Goal: Transaction & Acquisition: Purchase product/service

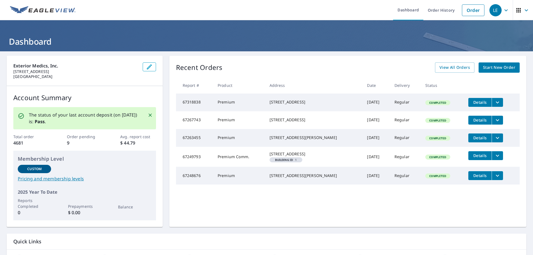
click at [483, 69] on span "Start New Order" at bounding box center [499, 67] width 32 height 7
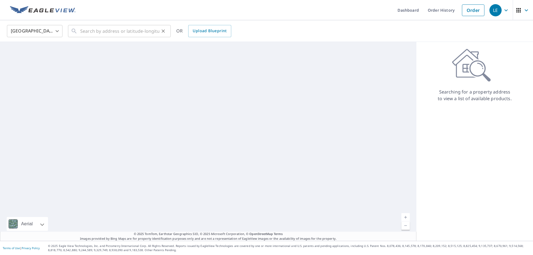
click at [78, 27] on div "​" at bounding box center [119, 31] width 103 height 12
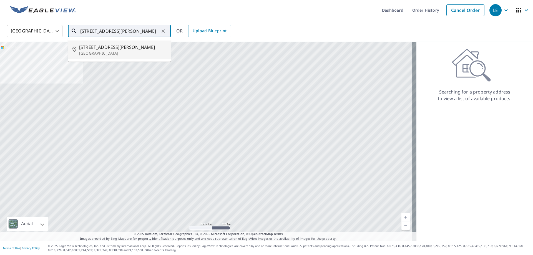
click at [88, 49] on span "[STREET_ADDRESS][PERSON_NAME]" at bounding box center [122, 47] width 87 height 7
type input "[STREET_ADDRESS][PERSON_NAME]"
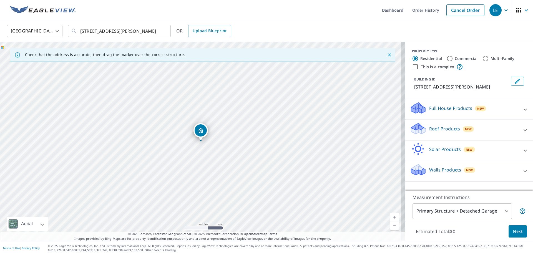
click at [486, 131] on div "Roof Products New" at bounding box center [463, 130] width 109 height 16
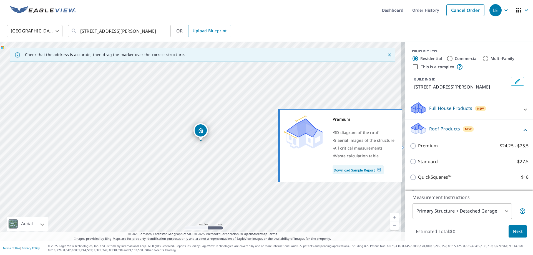
click at [410, 147] on input "Premium $24.25 - $75.5" at bounding box center [413, 146] width 8 height 7
checkbox input "true"
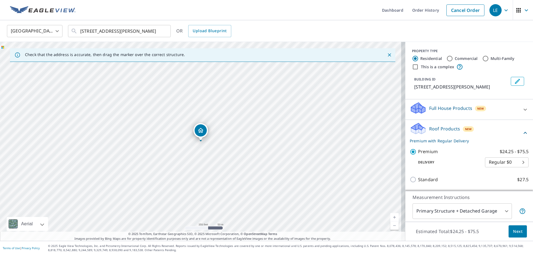
click at [513, 232] on span "Next" at bounding box center [517, 231] width 9 height 7
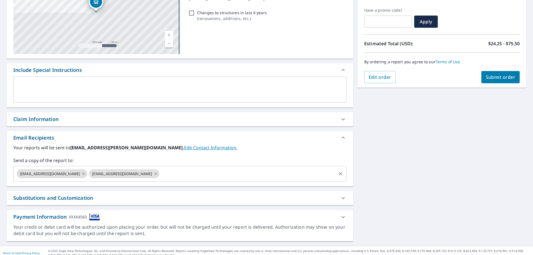
scroll to position [94, 0]
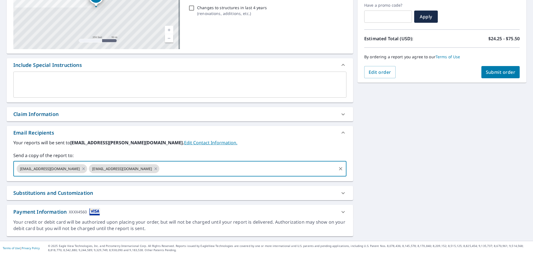
click at [171, 167] on input "text" at bounding box center [247, 168] width 175 height 11
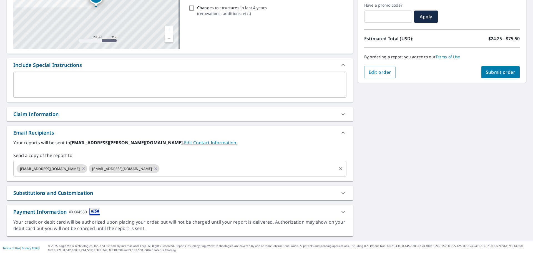
click at [169, 171] on input "text" at bounding box center [247, 168] width 175 height 11
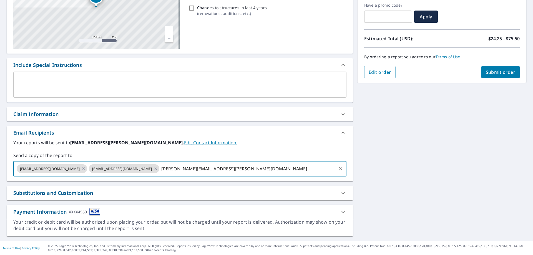
type input "[PERSON_NAME][EMAIL_ADDRESS][PERSON_NAME][DOMAIN_NAME]"
drag, startPoint x: 429, startPoint y: 132, endPoint x: 433, endPoint y: 129, distance: 4.5
click at [430, 132] on div "[STREET_ADDRESS][GEOGRAPHIC_DATA][PERSON_NAME] A standard road map Aerial A det…" at bounding box center [266, 99] width 533 height 284
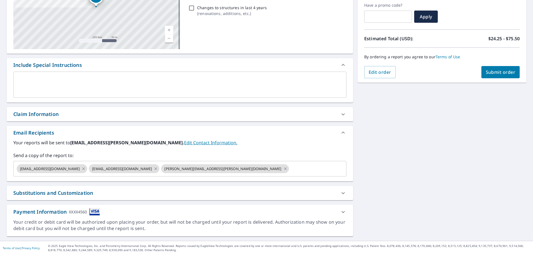
click at [501, 70] on span "Submit order" at bounding box center [500, 72] width 30 height 6
checkbox input "true"
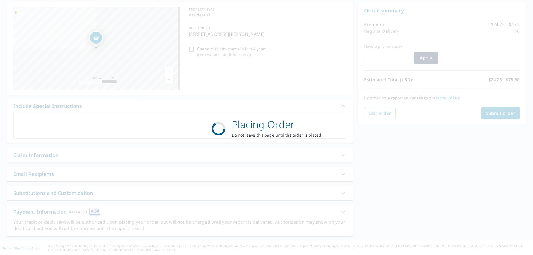
scroll to position [53, 0]
